Goal: Check status: Check status

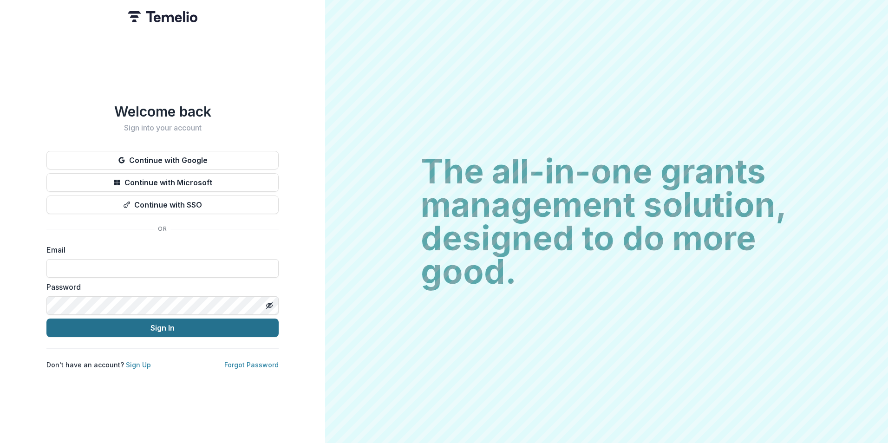
type input "**********"
click at [179, 322] on button "Sign In" at bounding box center [162, 328] width 232 height 19
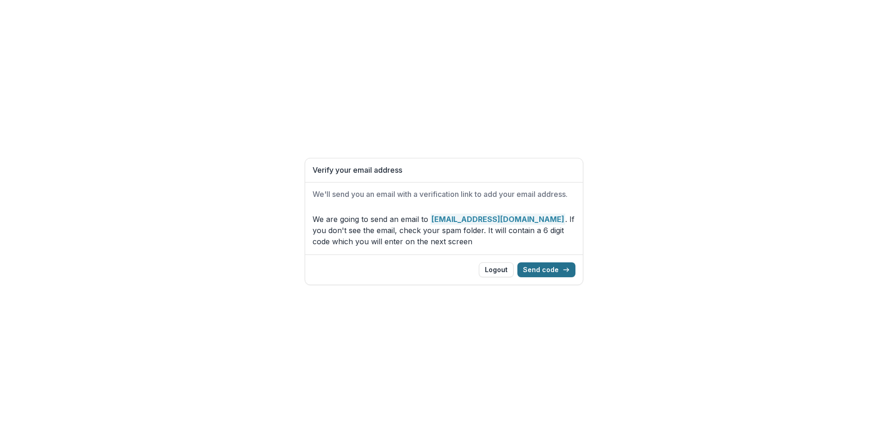
click at [543, 267] on button "Send code" at bounding box center [547, 270] width 58 height 15
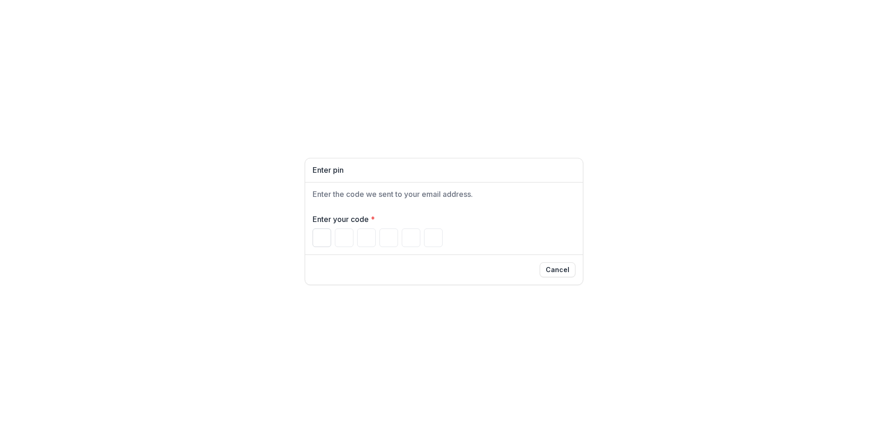
click at [325, 239] on input "Please enter your pin code" at bounding box center [322, 238] width 19 height 19
paste input "Please enter your pin code"
click at [318, 238] on input "Please enter your pin code" at bounding box center [322, 238] width 19 height 19
type input "*"
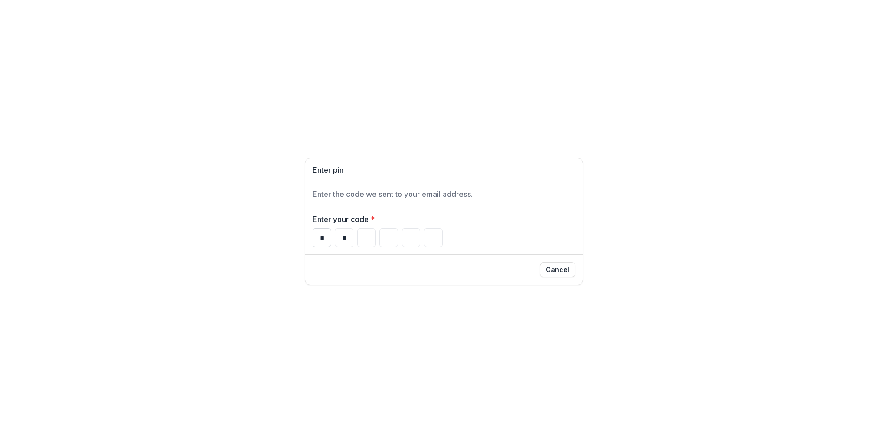
type input "*"
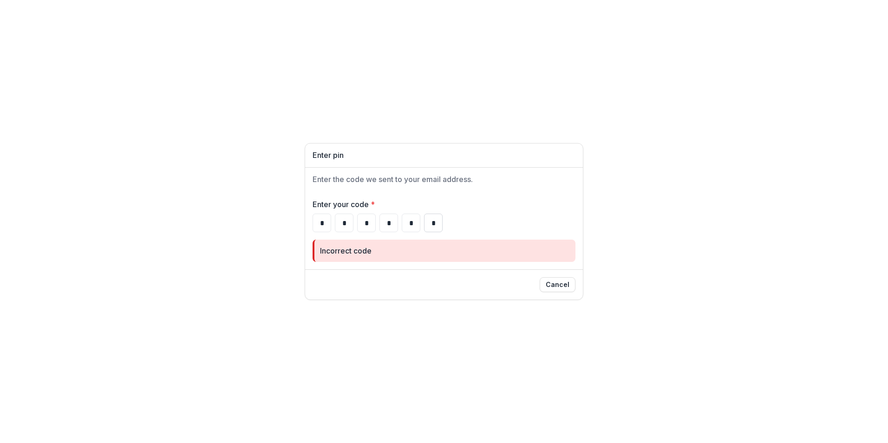
click at [437, 225] on input "*" at bounding box center [433, 223] width 19 height 19
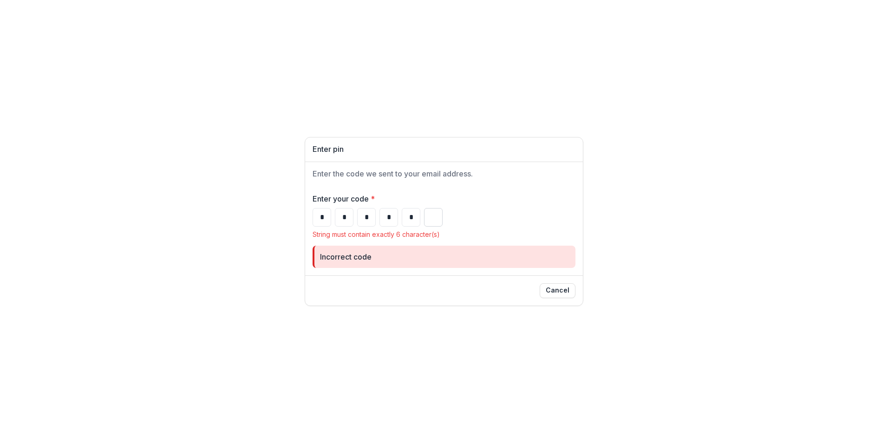
type input "*"
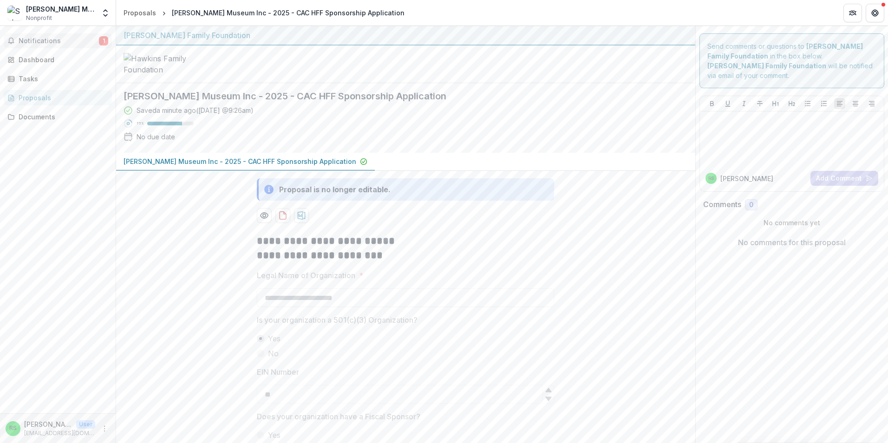
click at [59, 44] on span "Notifications" at bounding box center [59, 41] width 80 height 8
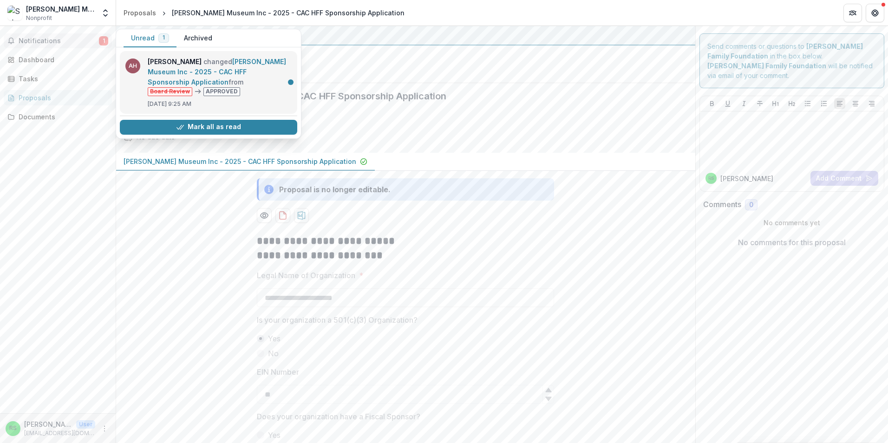
click at [227, 58] on link "[PERSON_NAME] Museum Inc - 2025 - CAC HFF Sponsorship Application" at bounding box center [217, 72] width 138 height 28
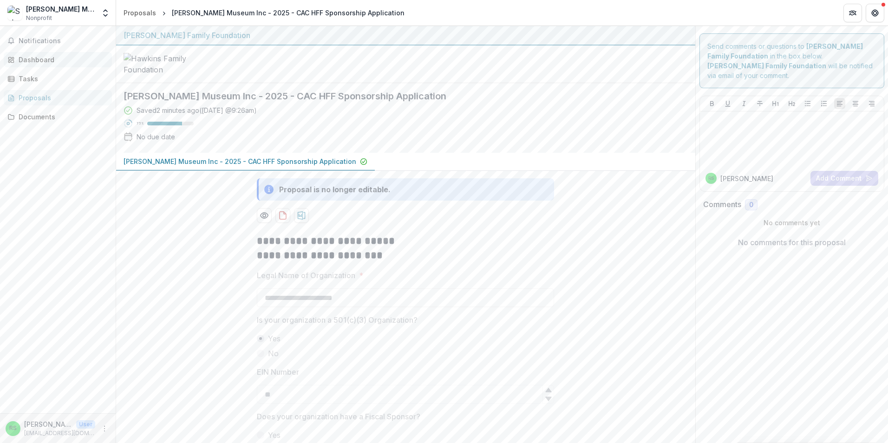
click at [37, 59] on div "Dashboard" at bounding box center [62, 60] width 86 height 10
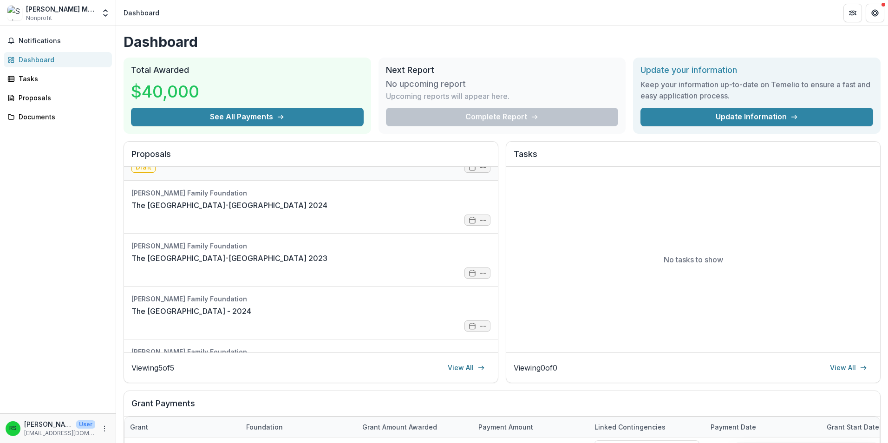
scroll to position [79, 0]
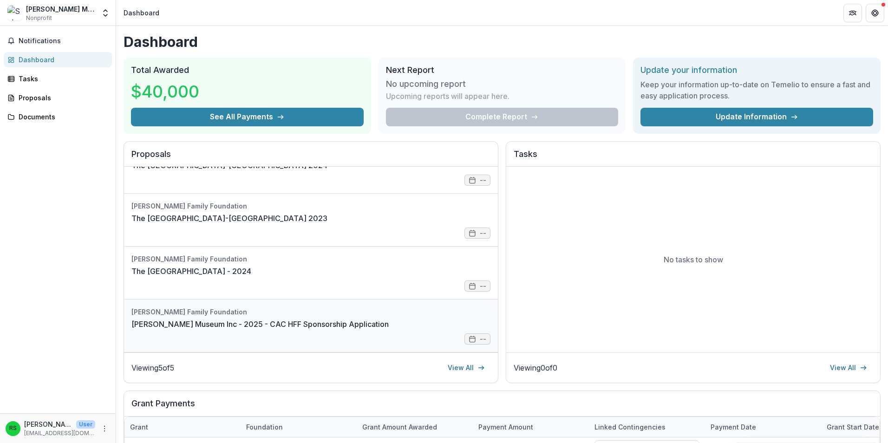
click at [389, 330] on link "[PERSON_NAME] Museum Inc - 2025 - CAC HFF Sponsorship Application" at bounding box center [259, 324] width 257 height 11
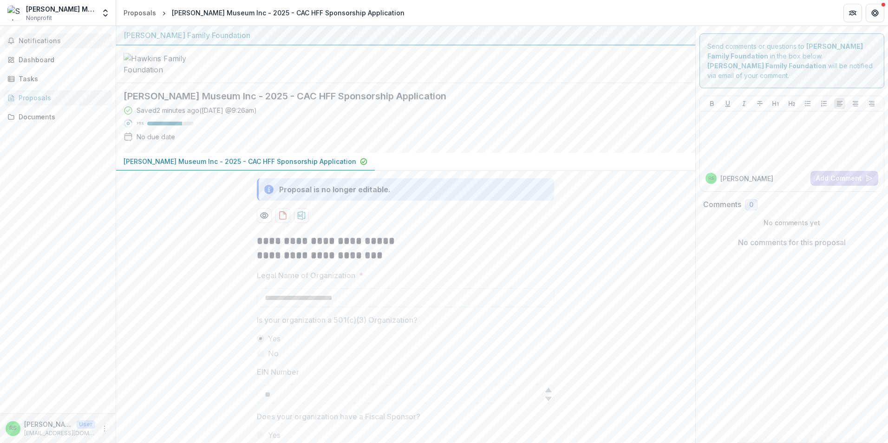
click at [27, 39] on span "Notifications" at bounding box center [64, 41] width 90 height 8
click at [45, 59] on div "Dashboard" at bounding box center [62, 60] width 86 height 10
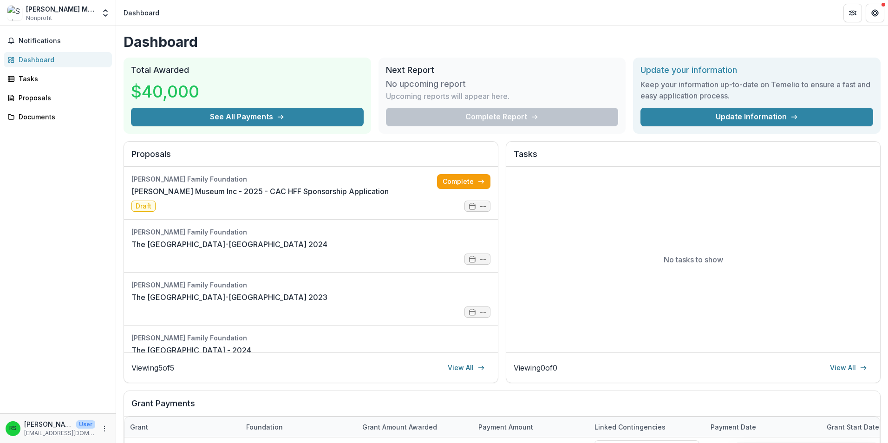
click at [201, 83] on div "$40,000" at bounding box center [247, 91] width 233 height 33
click at [210, 117] on button "See All Payments" at bounding box center [247, 117] width 233 height 19
drag, startPoint x: 30, startPoint y: 105, endPoint x: 35, endPoint y: 100, distance: 6.3
click at [30, 105] on link "Proposals" at bounding box center [58, 97] width 108 height 15
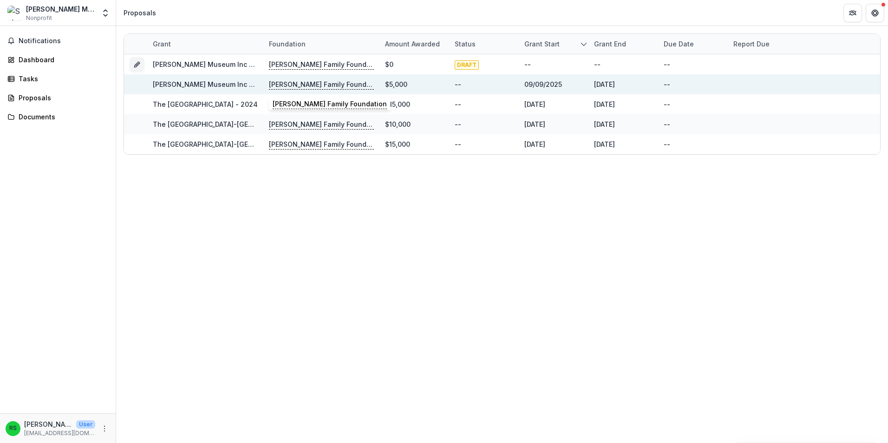
click at [331, 83] on p "[PERSON_NAME] Family Foundation" at bounding box center [321, 84] width 105 height 10
click at [228, 83] on link "[PERSON_NAME] Museum Inc - 2025 - CAC HFF Sponsorship Application" at bounding box center [269, 84] width 233 height 8
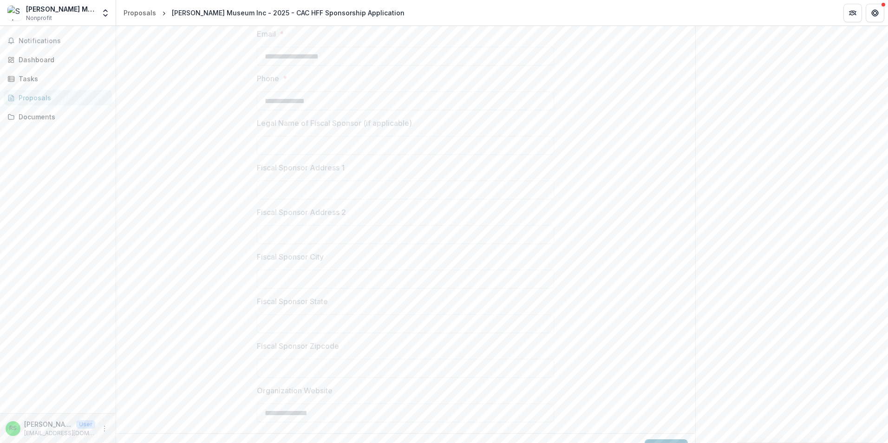
scroll to position [877, 0]
click at [653, 425] on button "Next" at bounding box center [666, 428] width 43 height 19
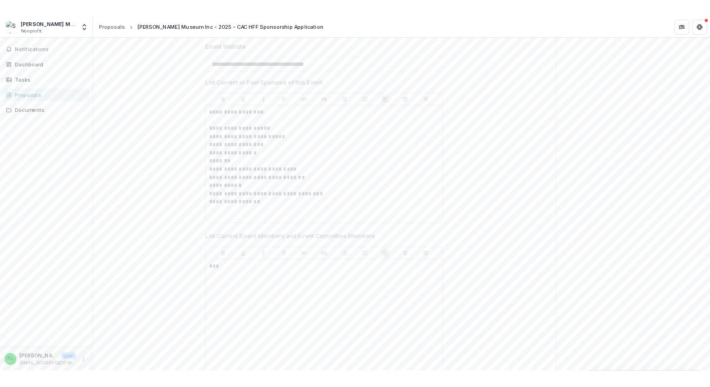
scroll to position [0, 0]
